Goal: Information Seeking & Learning: Understand process/instructions

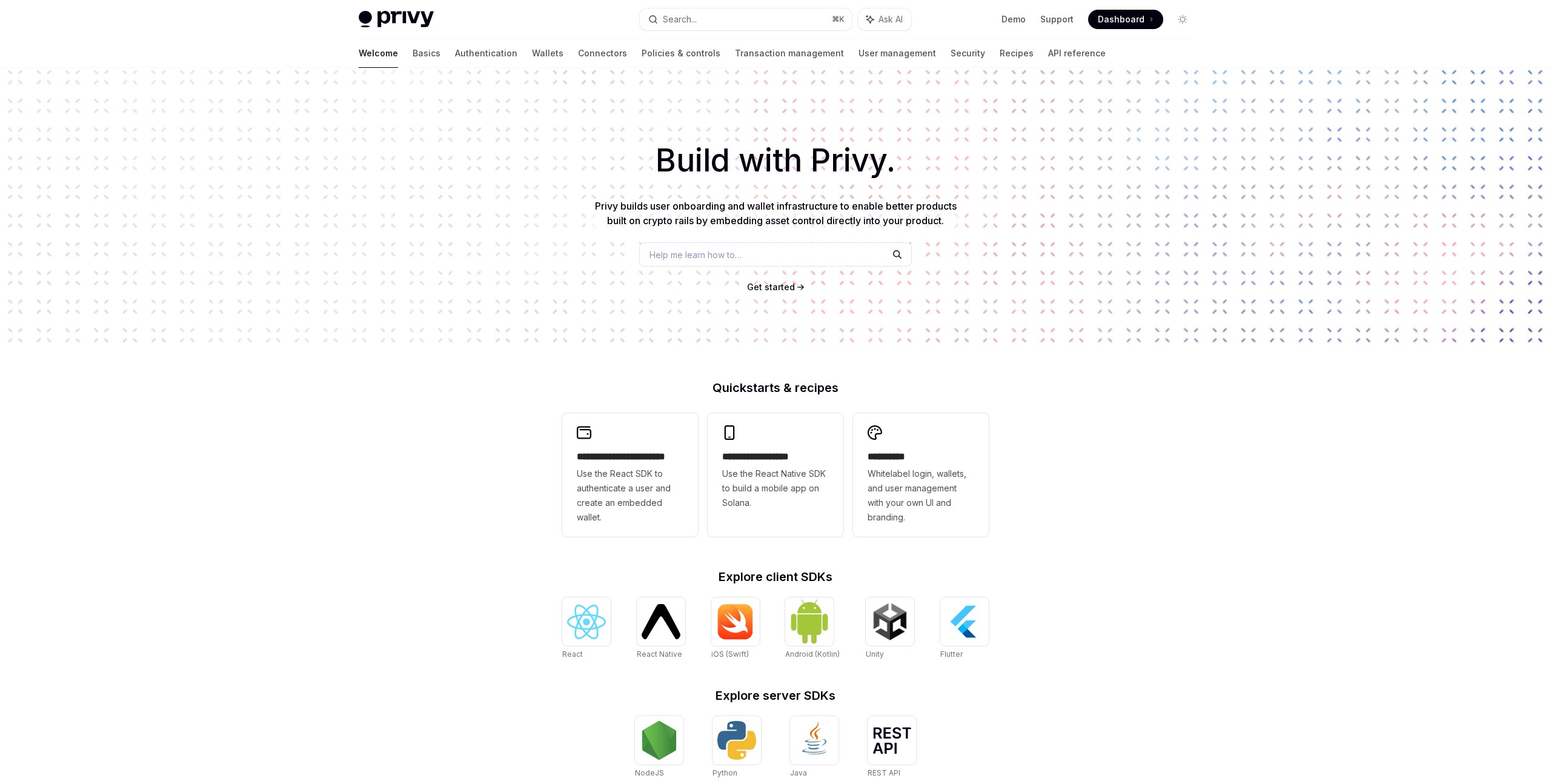
type textarea "*"
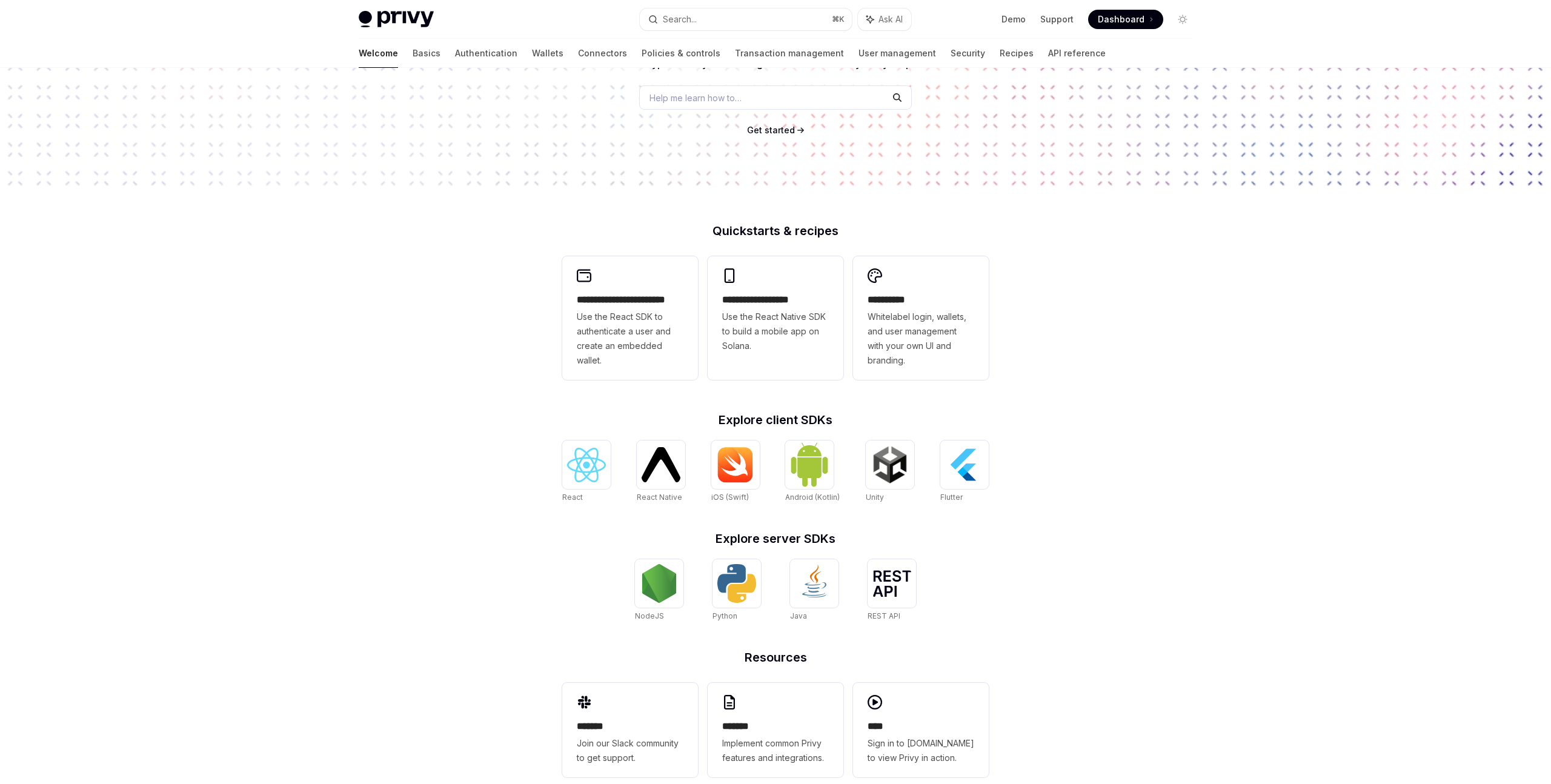
scroll to position [179, 0]
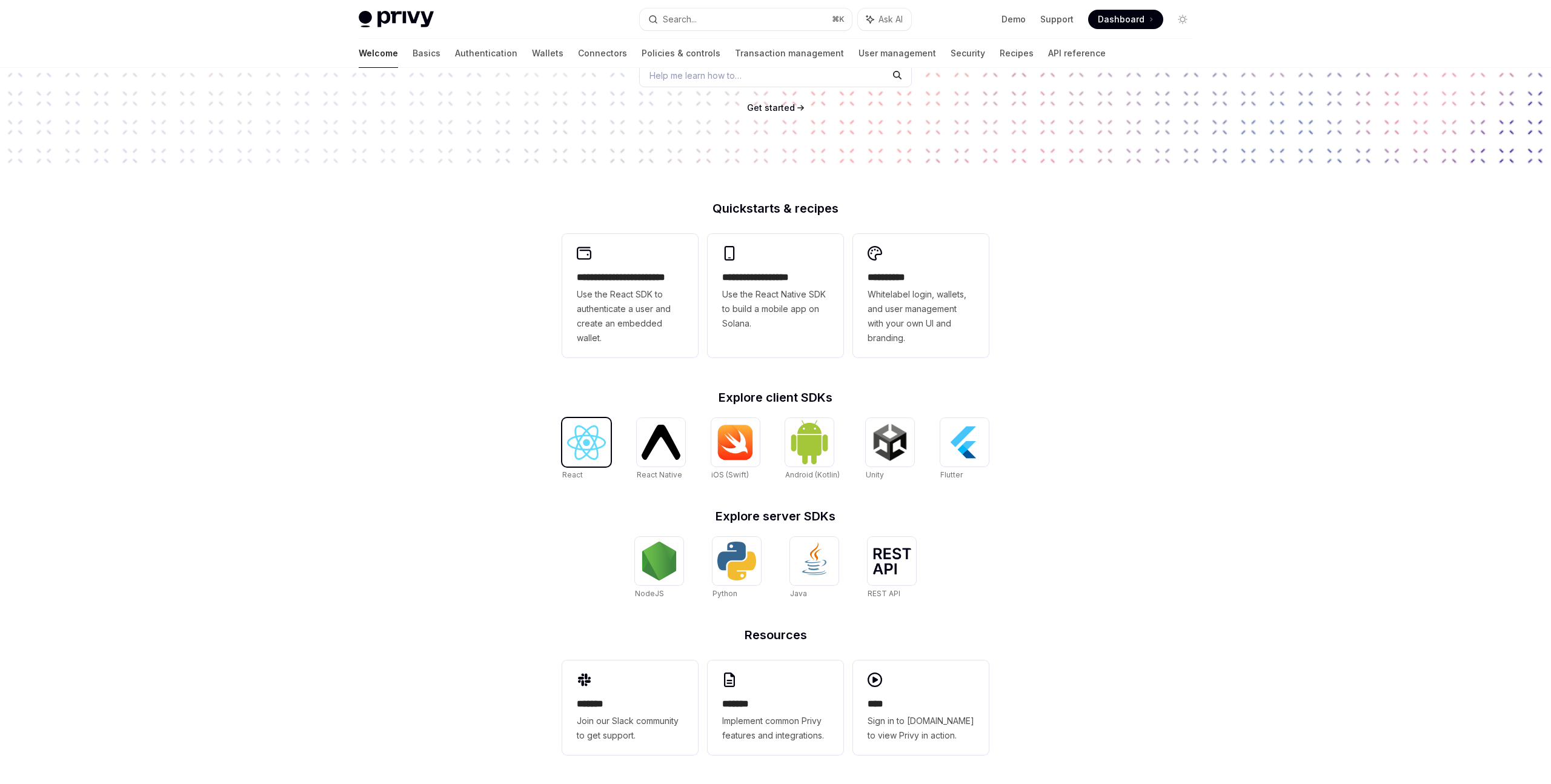
click at [579, 448] on img at bounding box center [586, 443] width 39 height 35
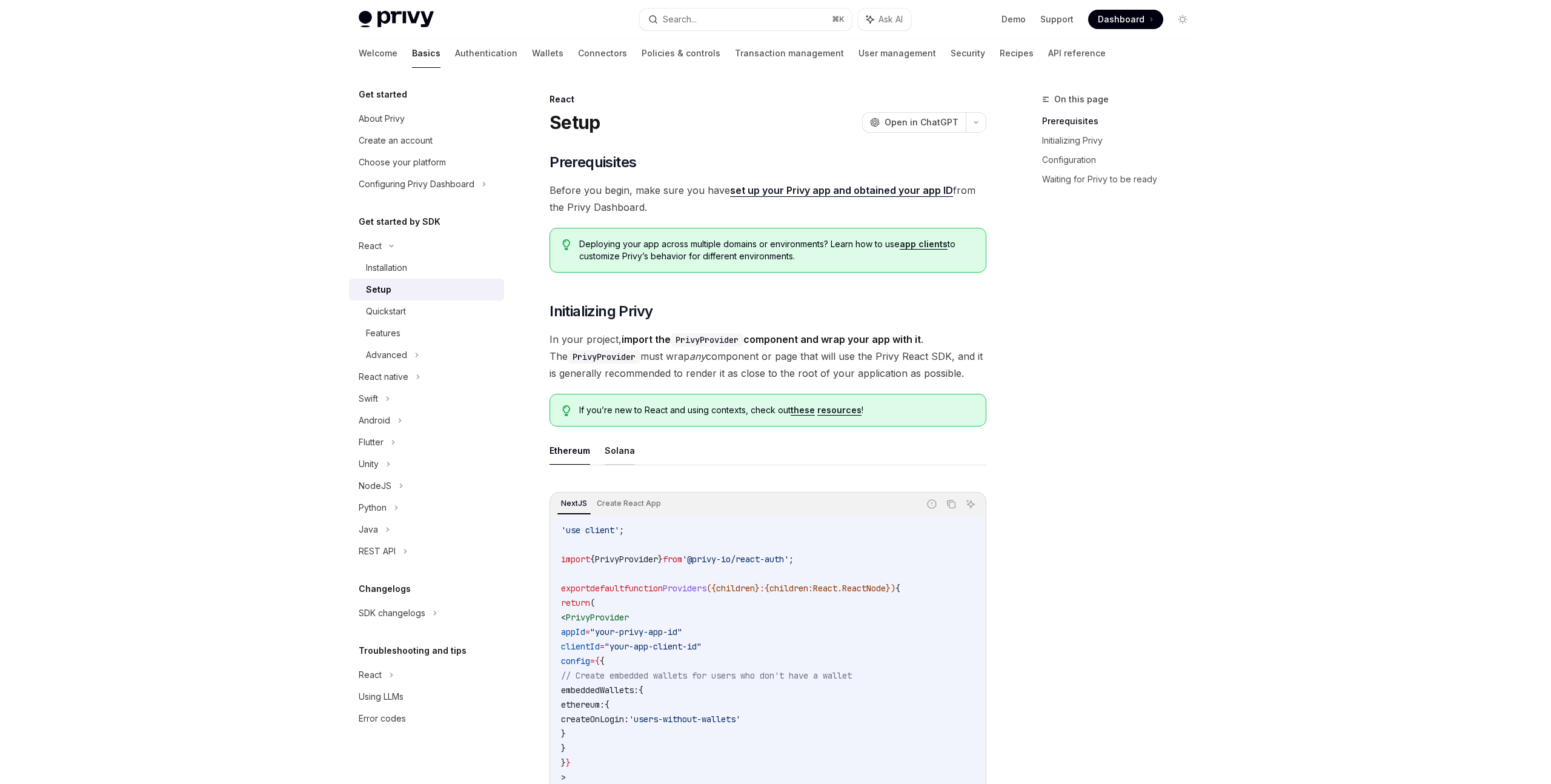
click at [608, 458] on button "Solana" at bounding box center [619, 450] width 31 height 29
click at [567, 455] on button "Ethereum" at bounding box center [569, 450] width 40 height 29
click at [597, 453] on ul "Ethereum Solana" at bounding box center [768, 450] width 437 height 29
click at [982, 125] on button "button" at bounding box center [975, 122] width 21 height 21
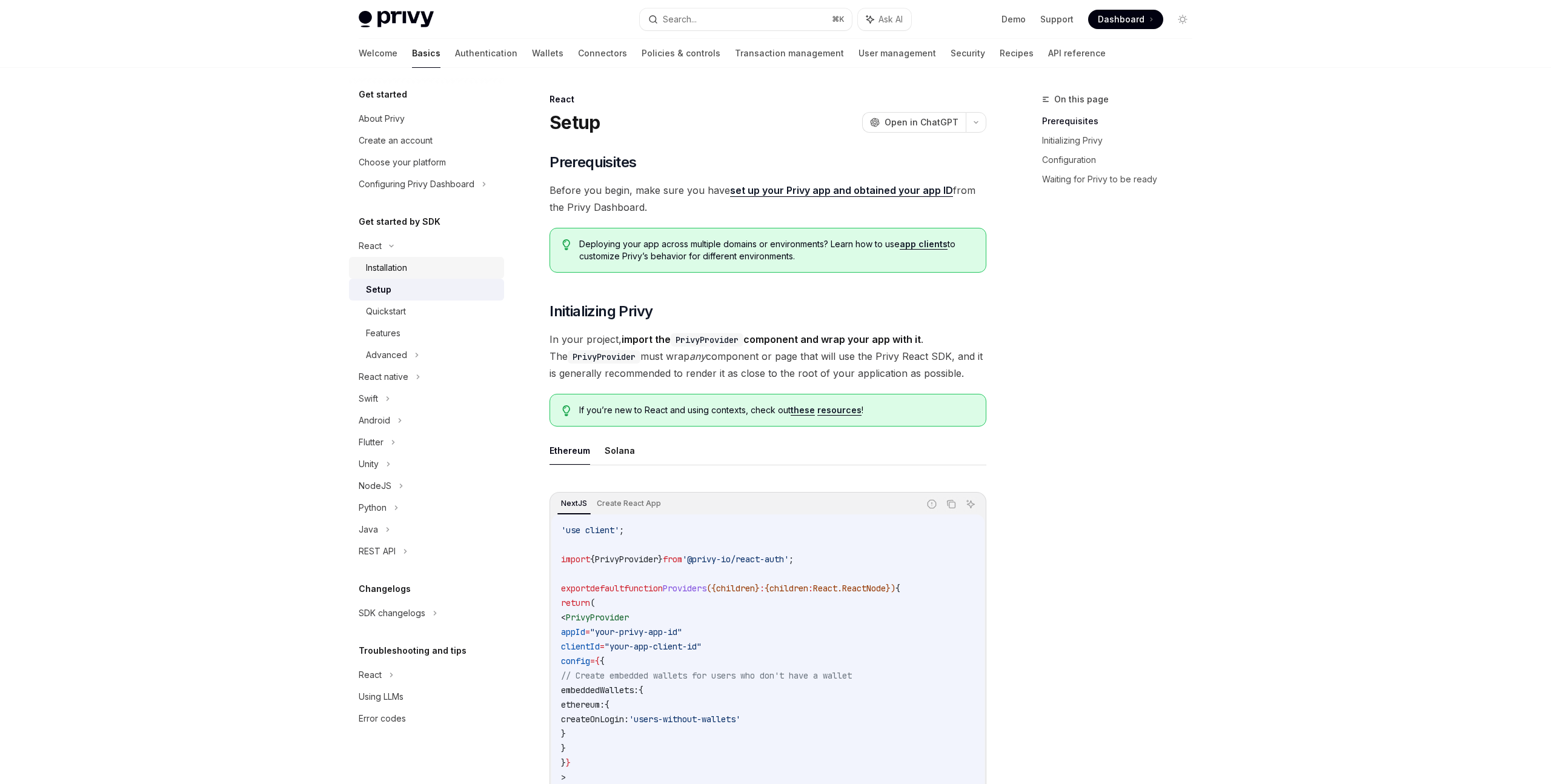
click at [398, 268] on div "Installation" at bounding box center [387, 268] width 41 height 15
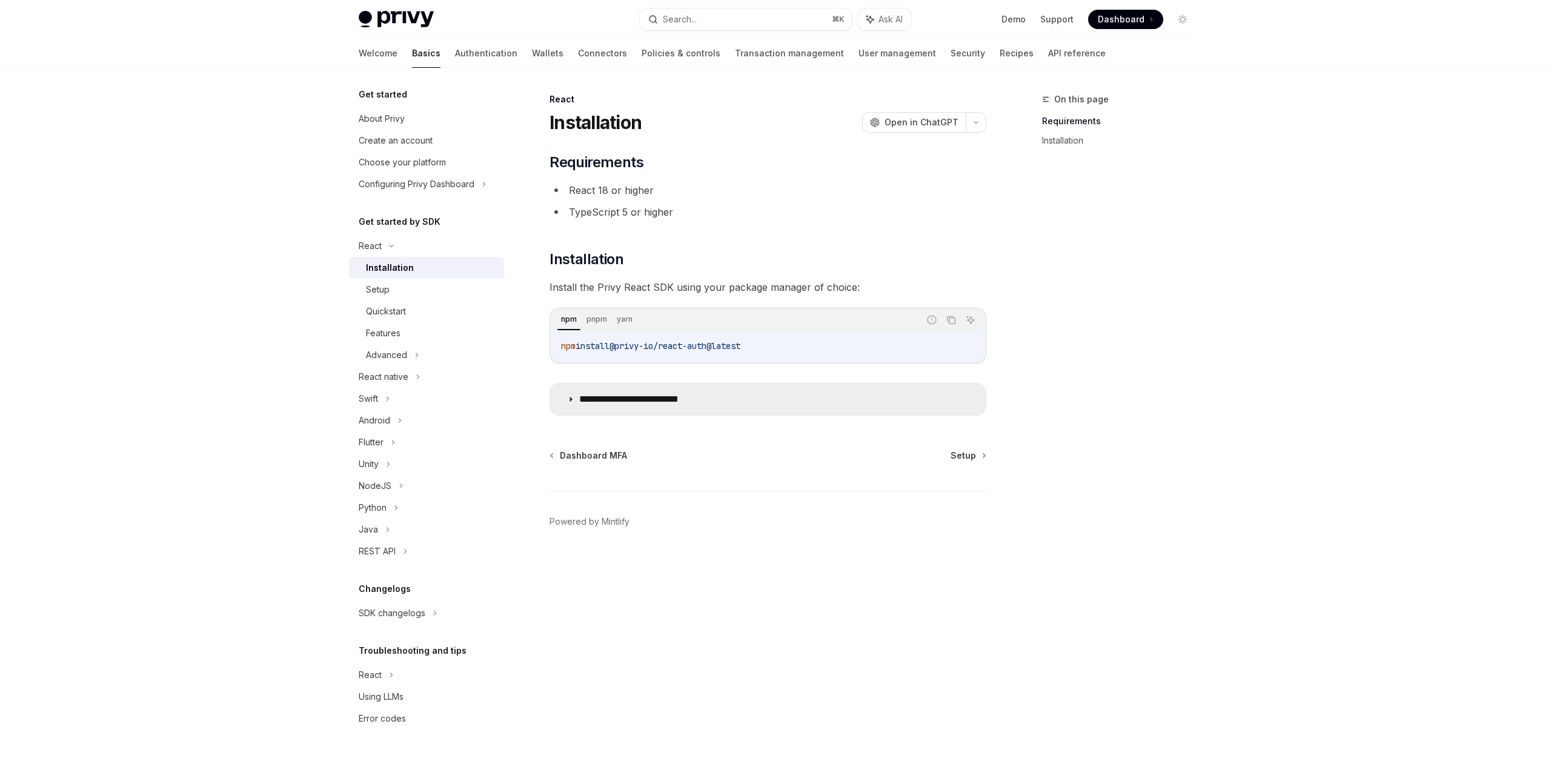
click at [570, 401] on icon at bounding box center [571, 399] width 7 height 7
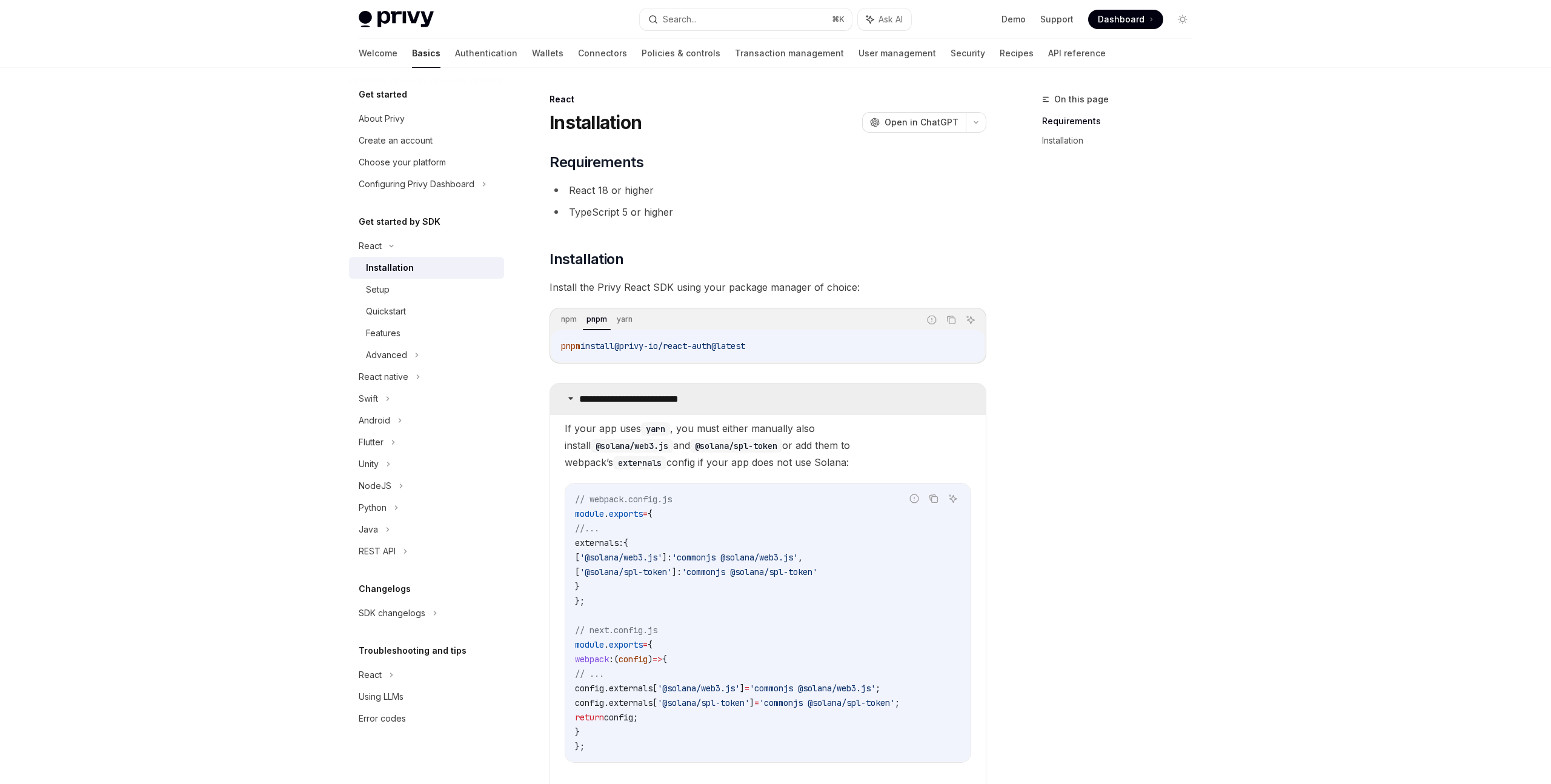
click at [573, 397] on icon at bounding box center [571, 397] width 7 height 7
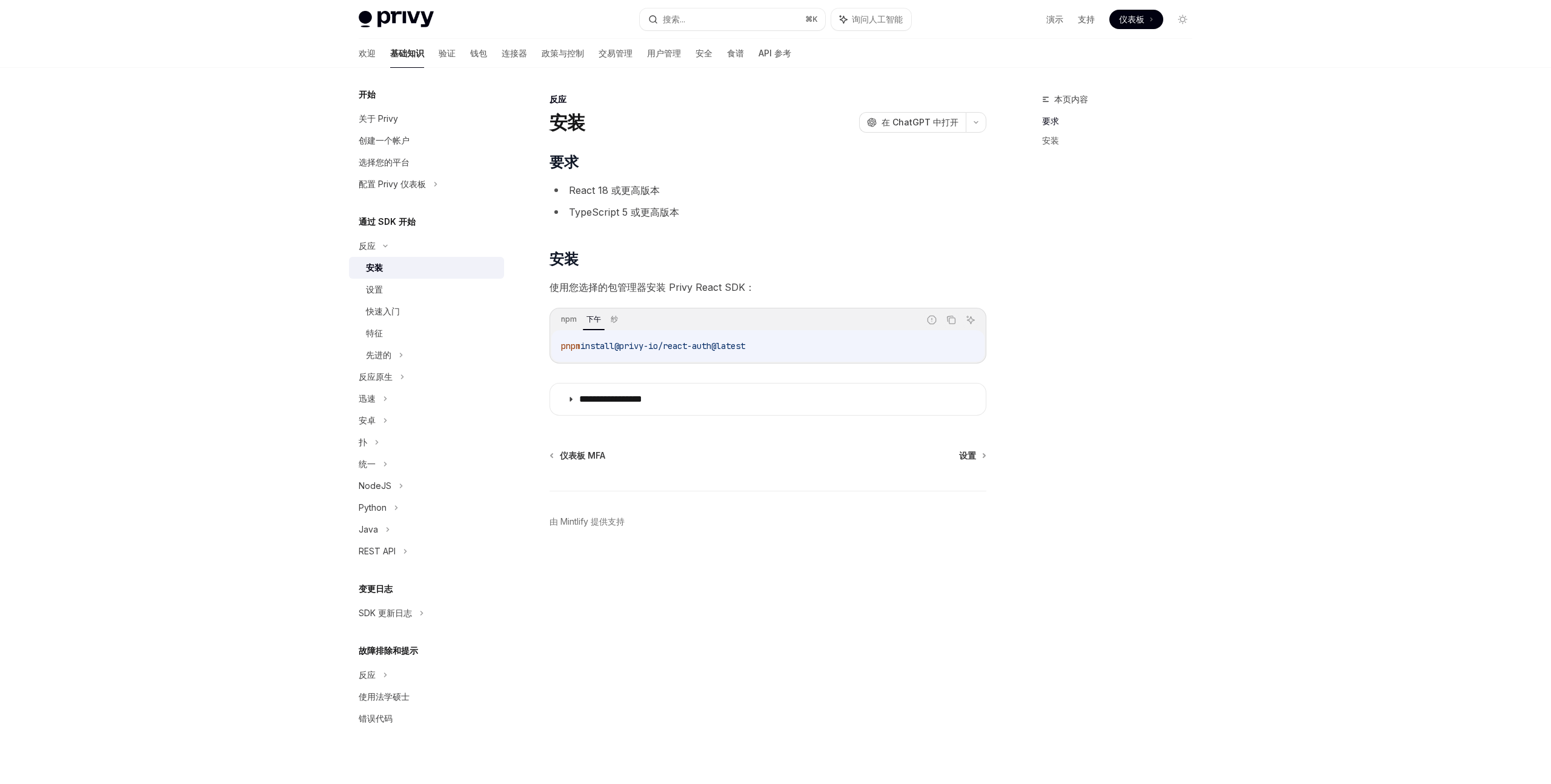
click at [380, 268] on font "安装" at bounding box center [374, 267] width 17 height 10
click at [380, 289] on font "设置" at bounding box center [374, 289] width 17 height 10
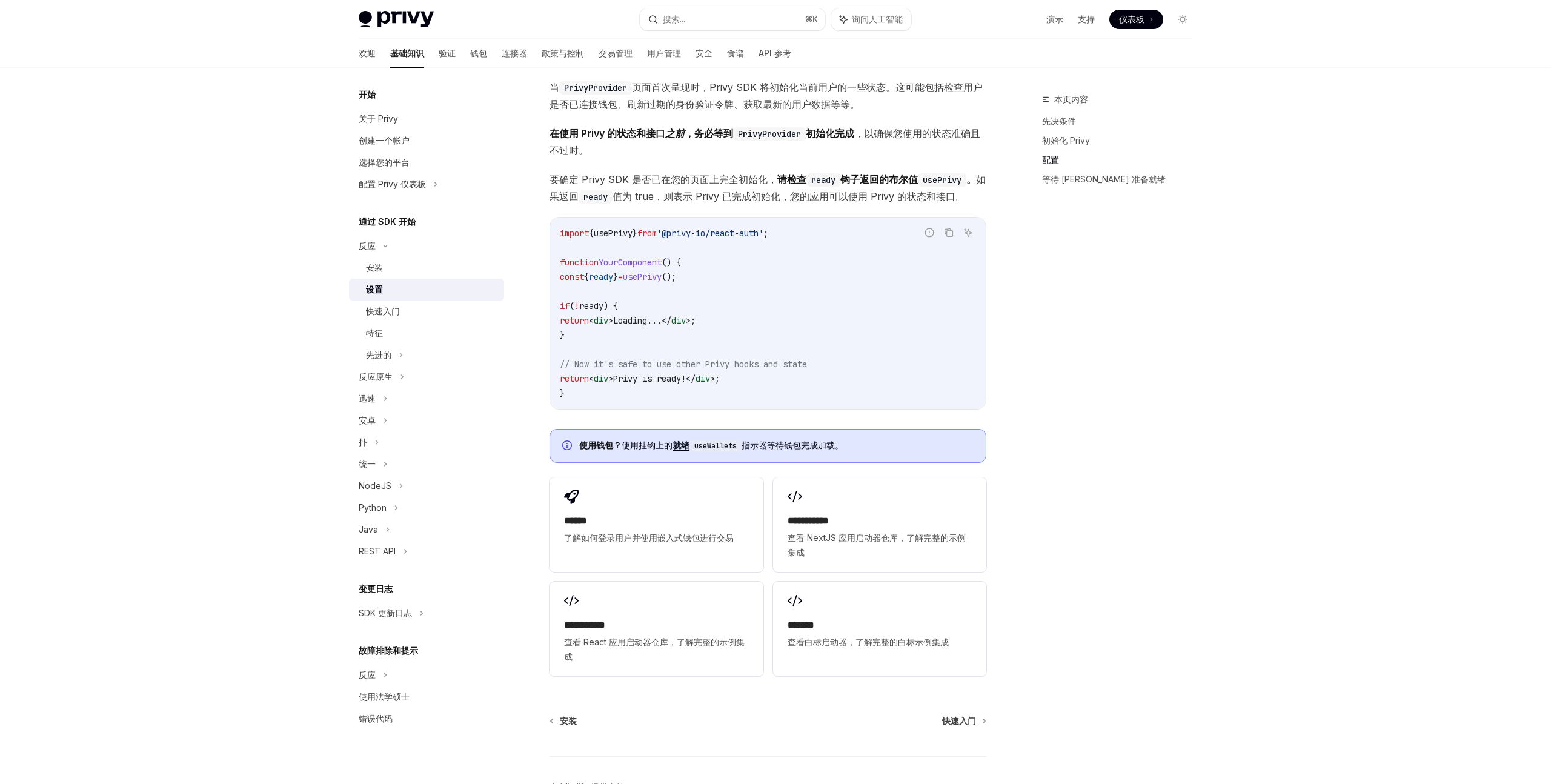
scroll to position [1227, 0]
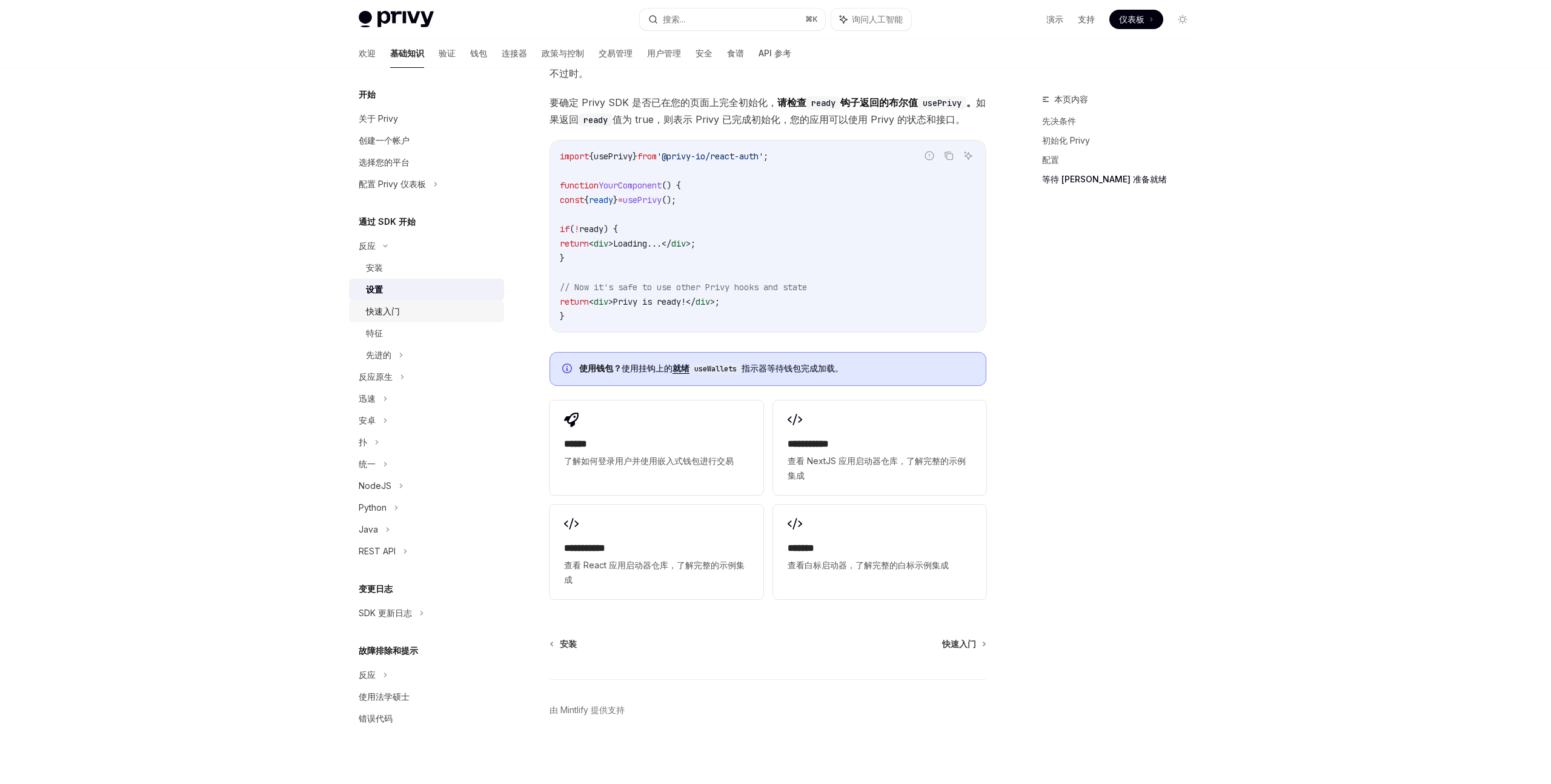
click at [383, 308] on font "快速入门" at bounding box center [383, 311] width 34 height 10
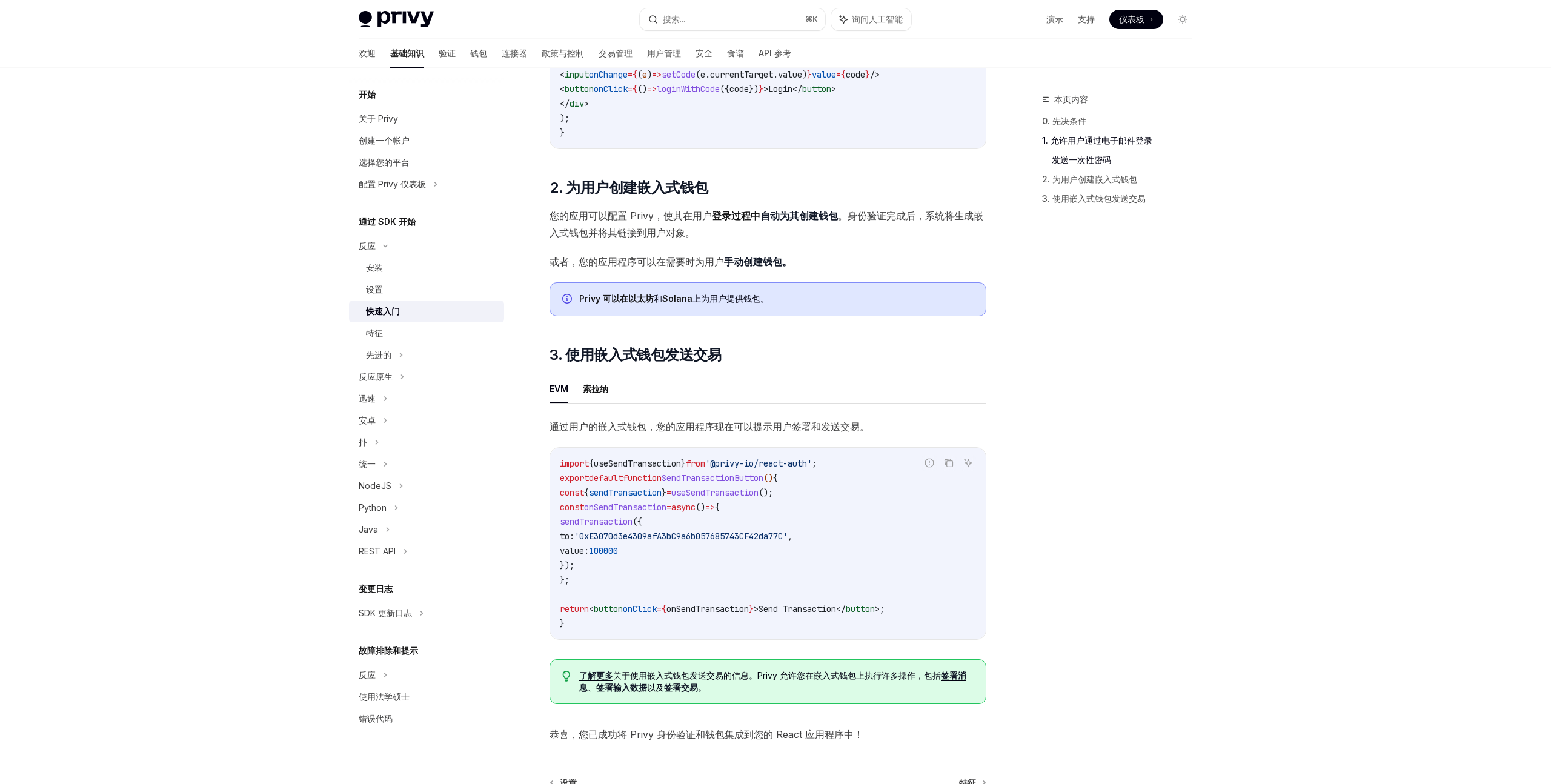
scroll to position [851, 0]
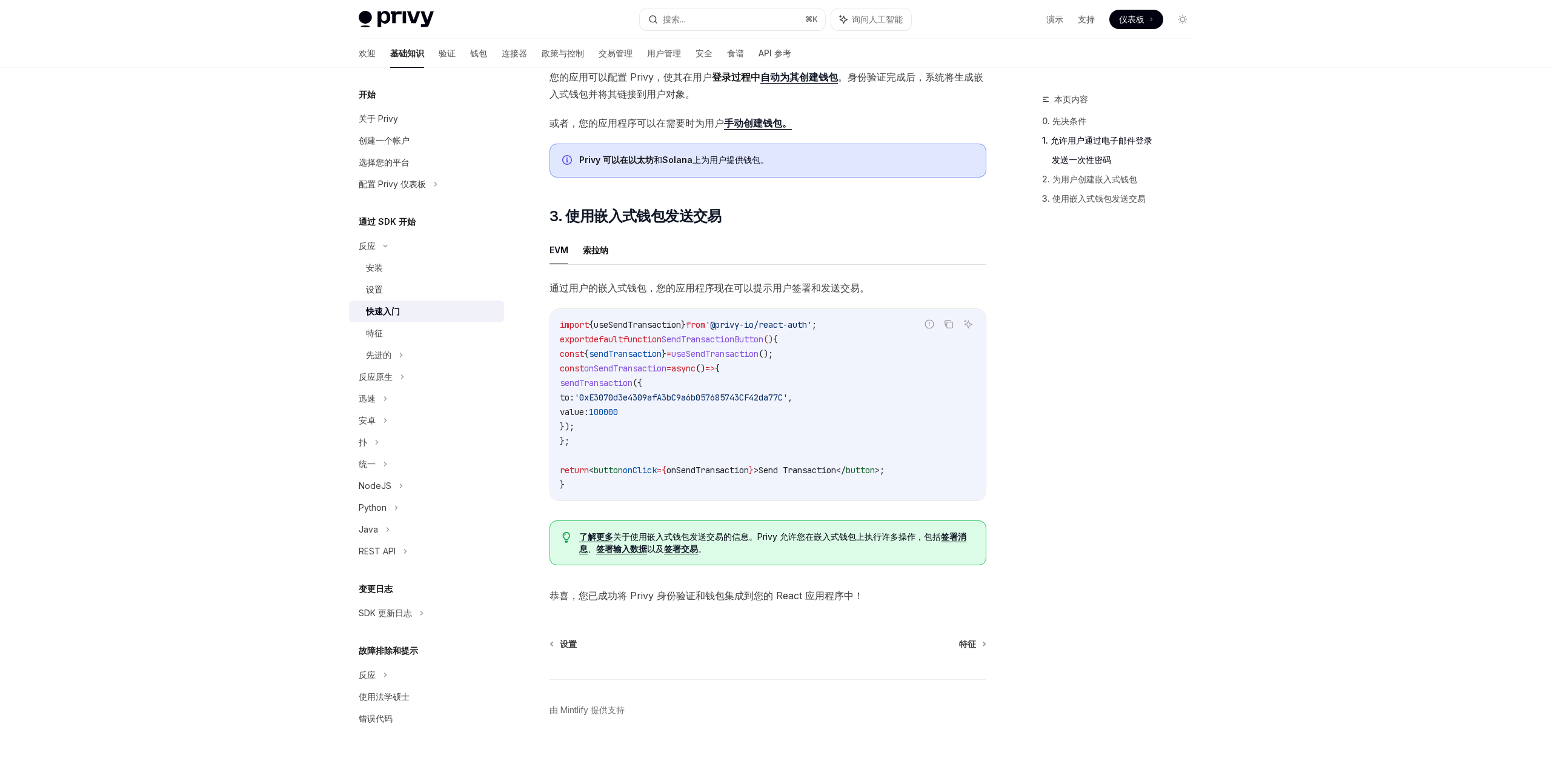
type textarea "*"
